Goal: Transaction & Acquisition: Purchase product/service

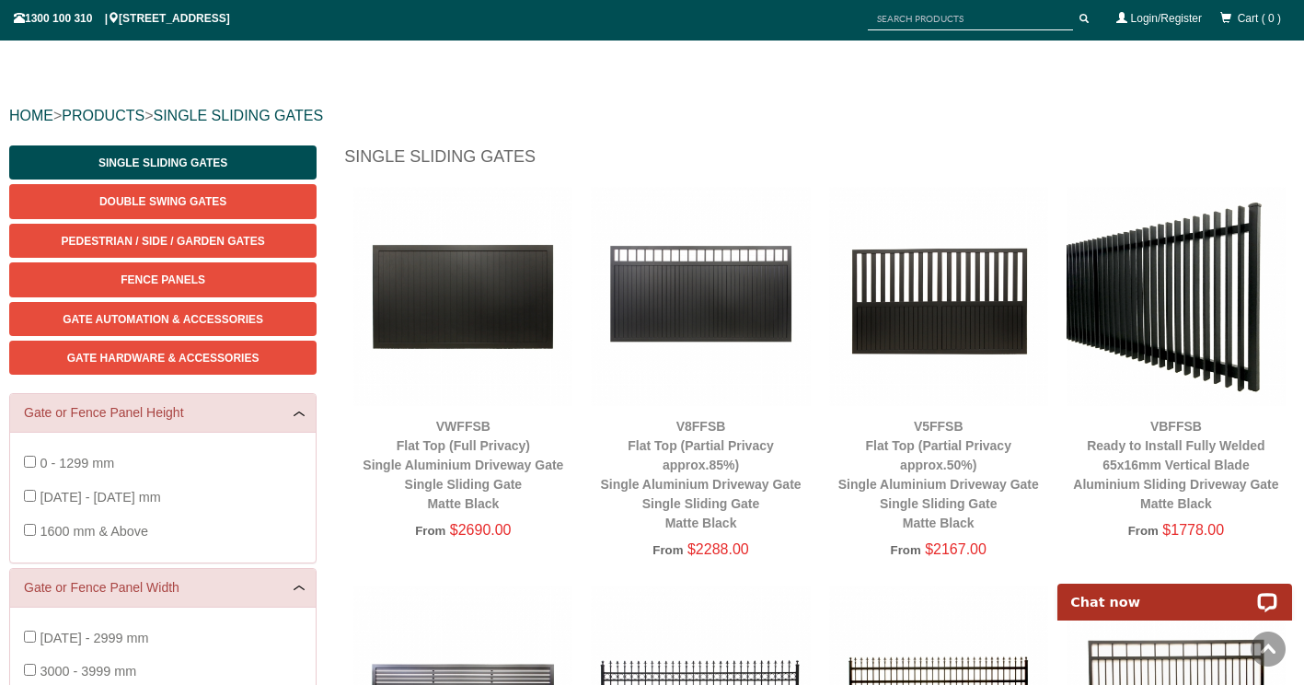
scroll to position [145, 0]
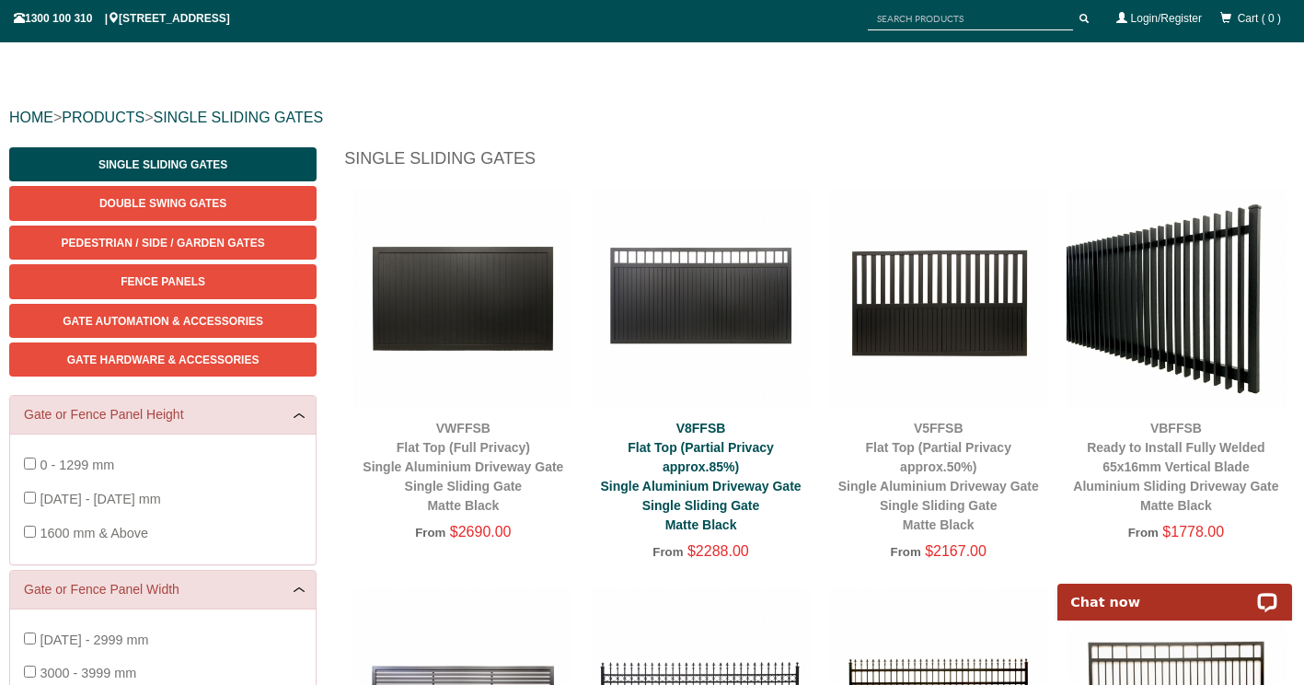
click at [702, 453] on link "V8FFSB Flat Top (Partial Privacy approx.85%) Single Aluminium Driveway Gate Sin…" at bounding box center [700, 476] width 201 height 111
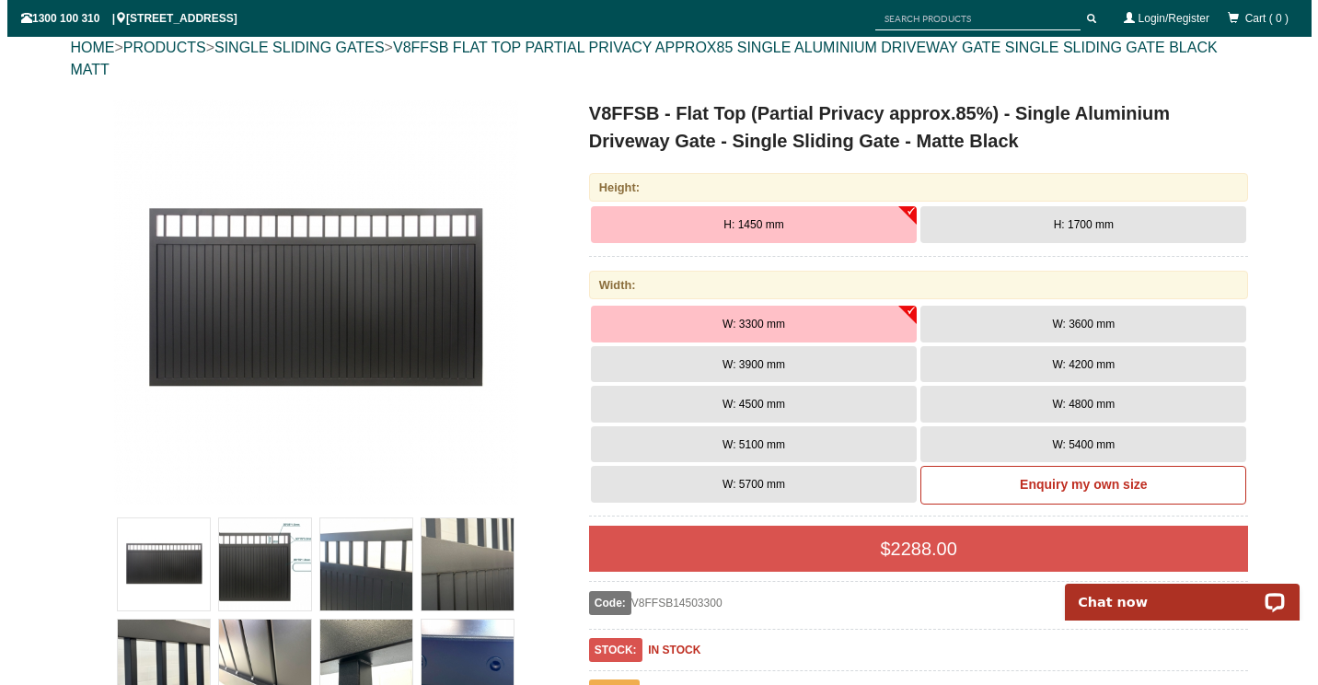
scroll to position [245, 0]
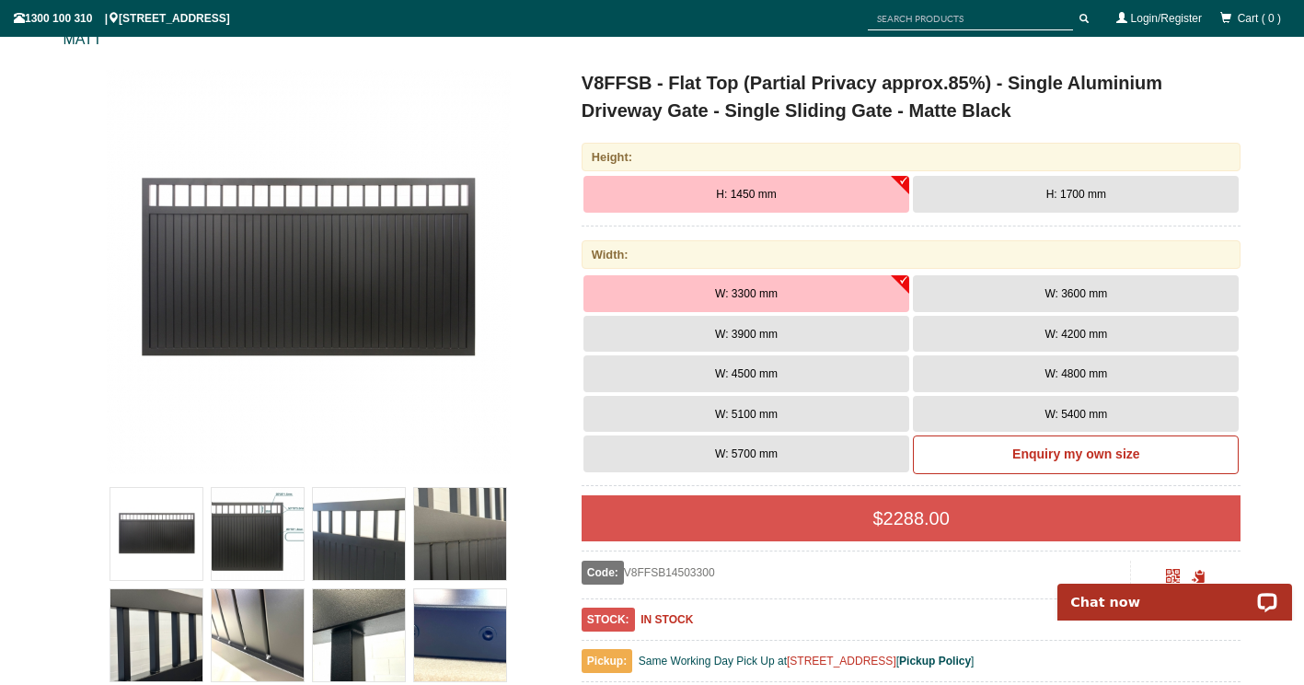
click at [1088, 292] on span "W: 3600 mm" at bounding box center [1076, 293] width 63 height 13
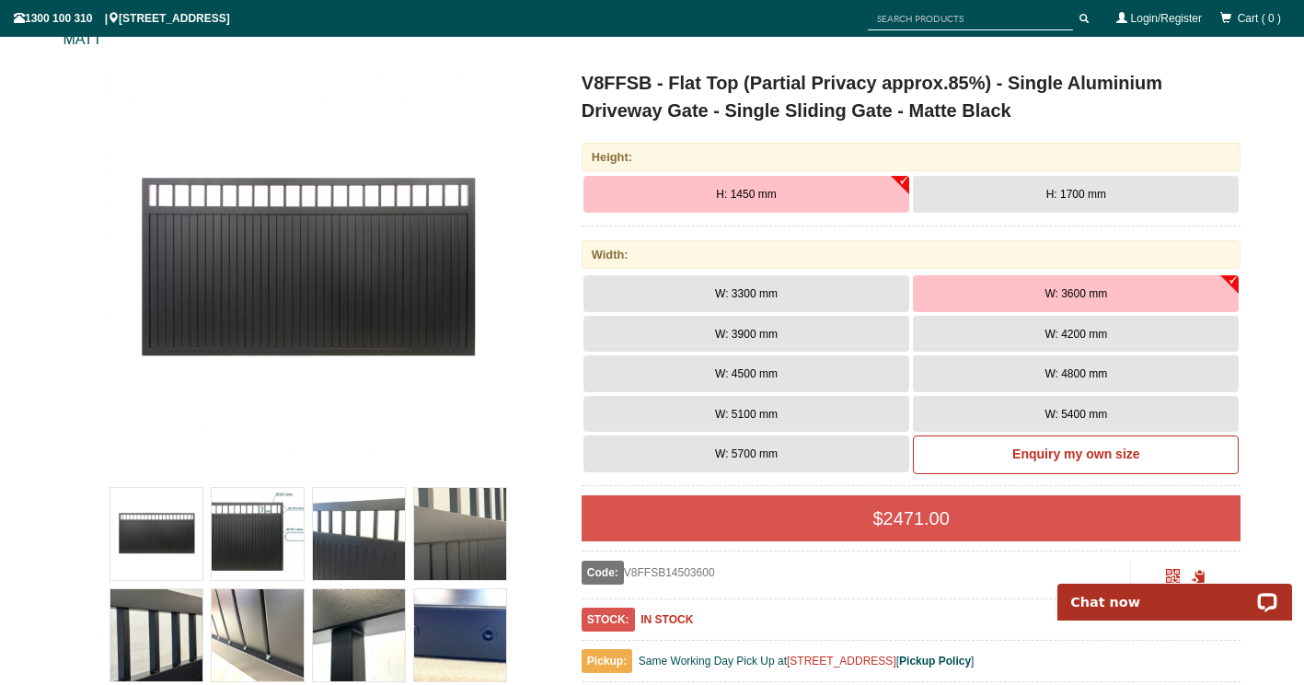
click at [259, 529] on img at bounding box center [258, 534] width 92 height 92
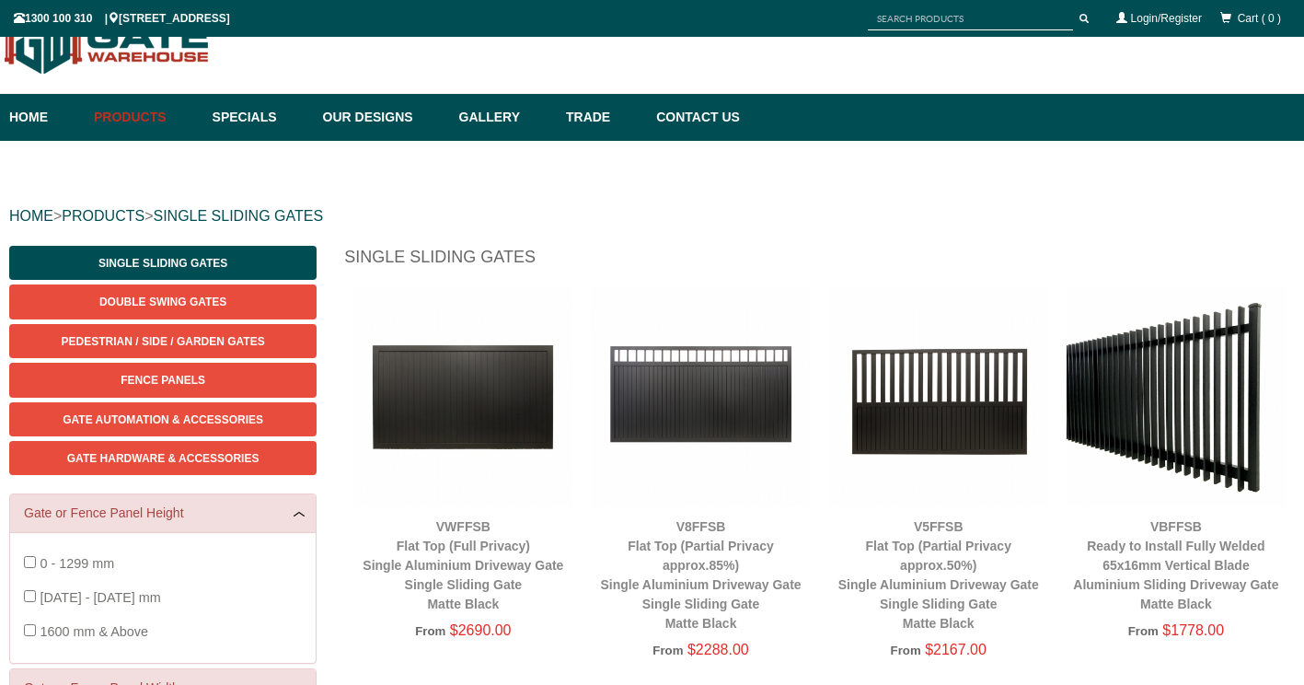
scroll to position [145, 0]
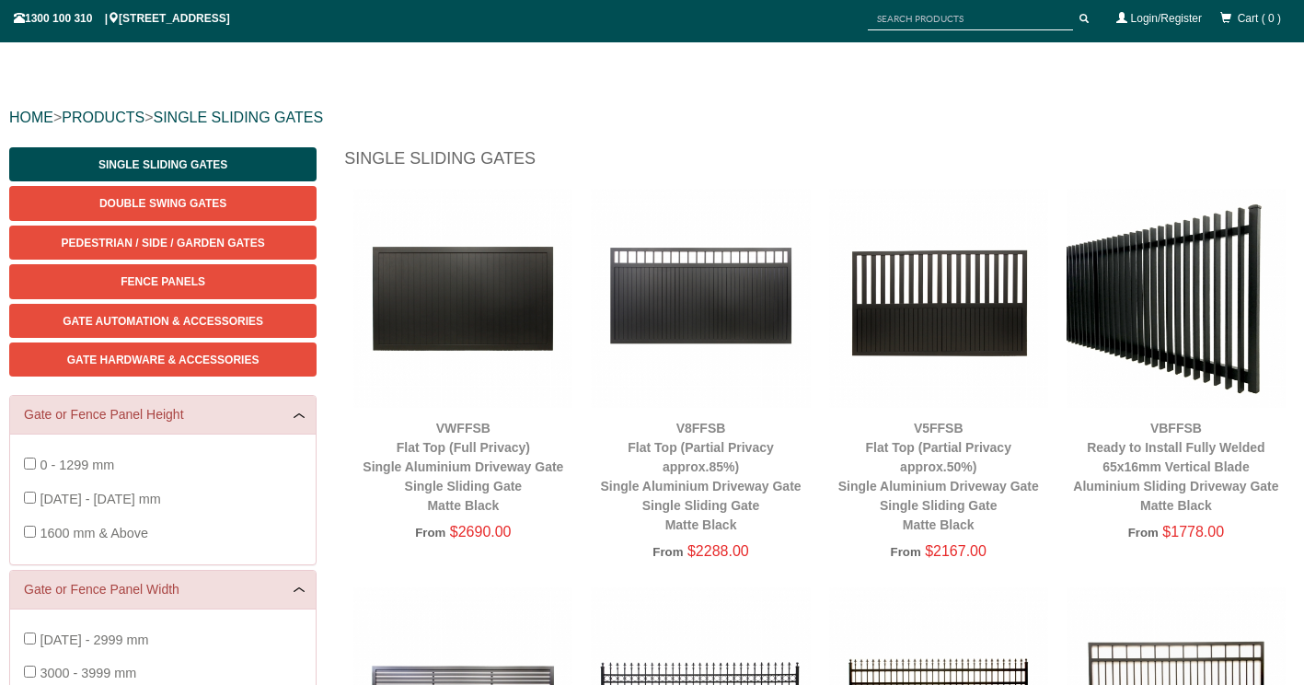
click at [477, 306] on img at bounding box center [463, 298] width 219 height 219
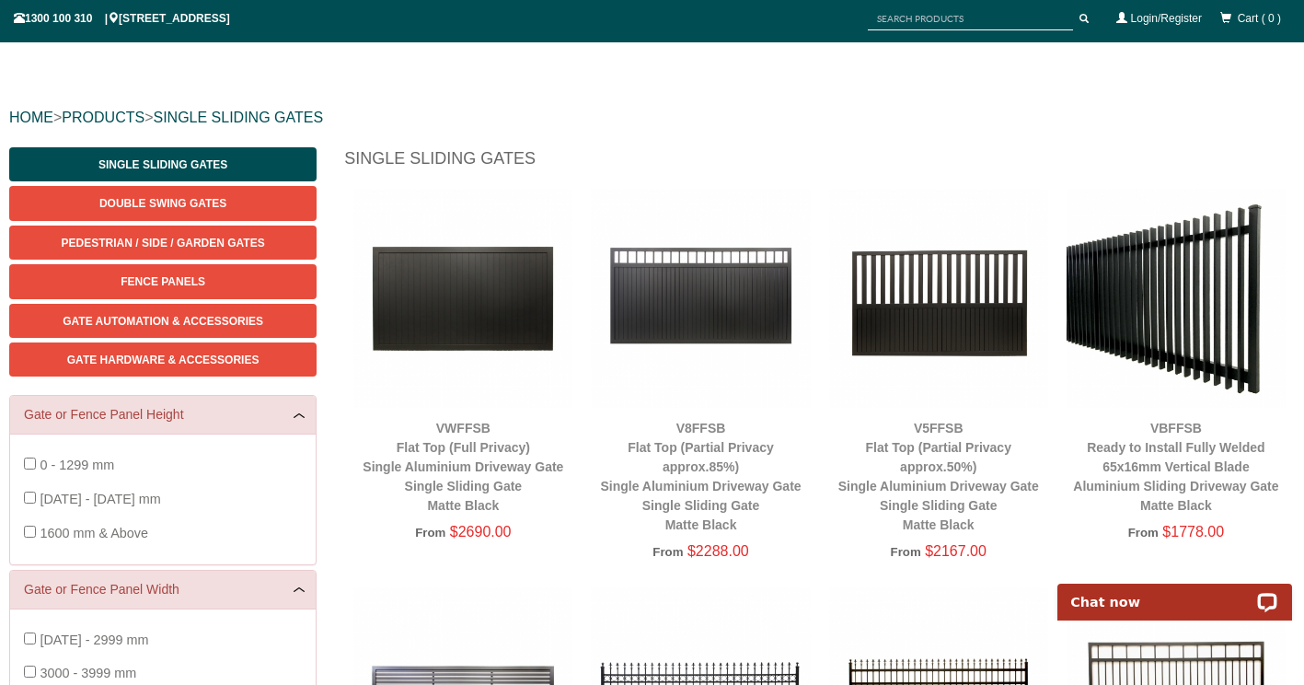
scroll to position [0, 0]
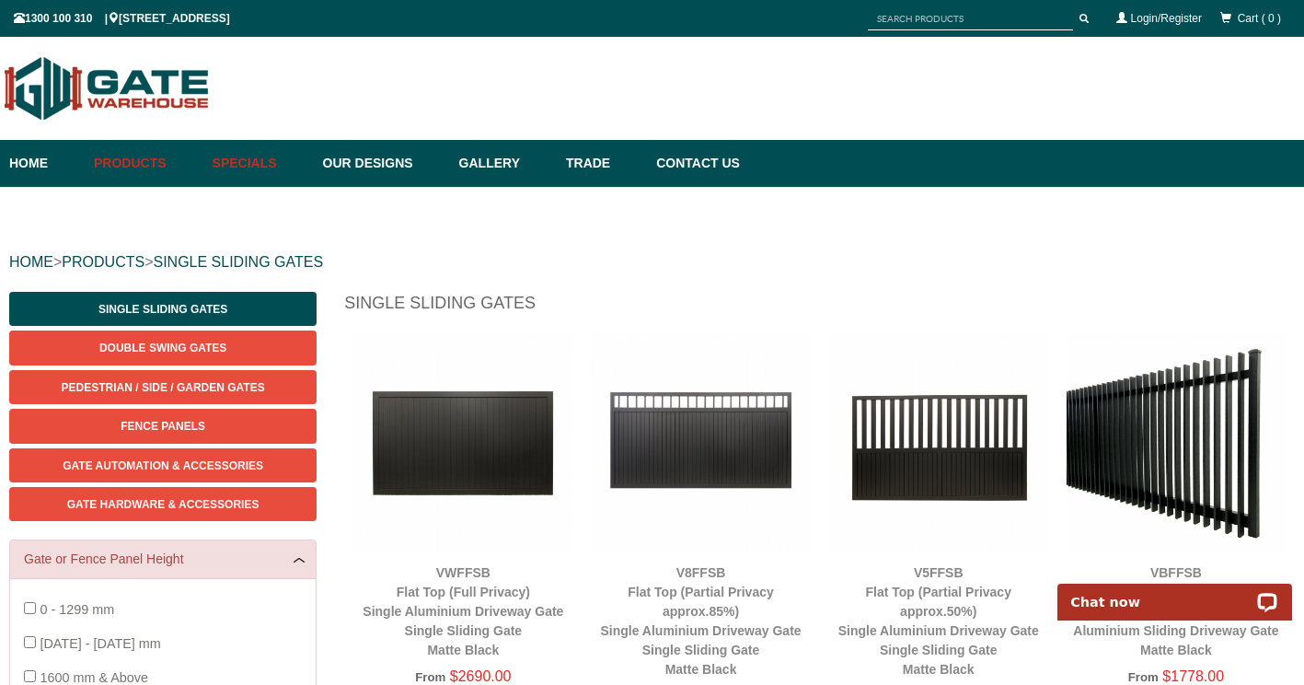
click at [260, 163] on link "Specials" at bounding box center [258, 163] width 110 height 47
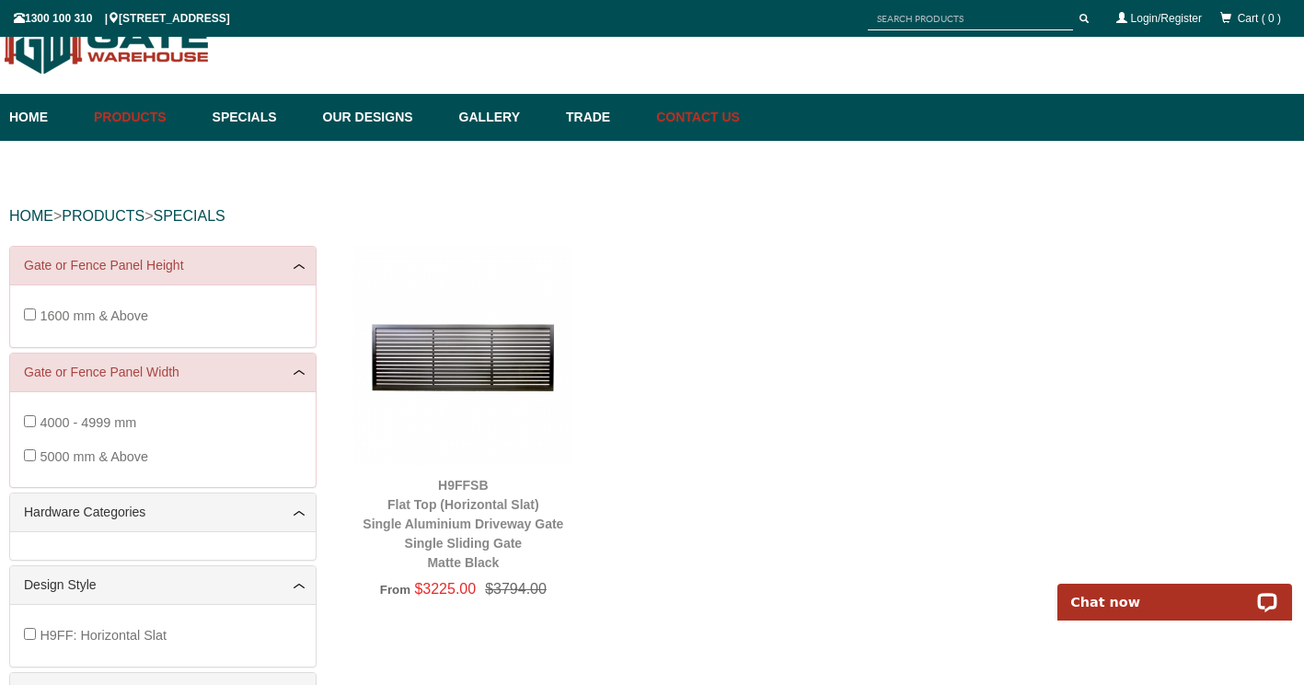
click at [714, 121] on link "Contact Us" at bounding box center [693, 117] width 93 height 47
